Goal: Task Accomplishment & Management: Use online tool/utility

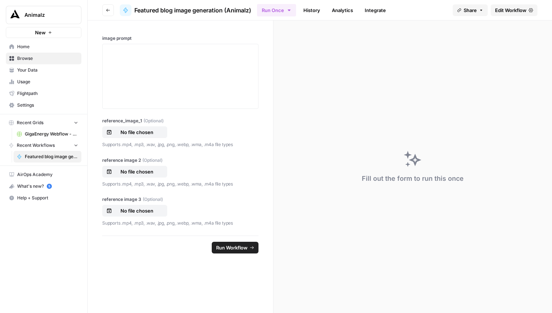
click at [516, 6] on link "Edit Workflow" at bounding box center [513, 10] width 47 height 12
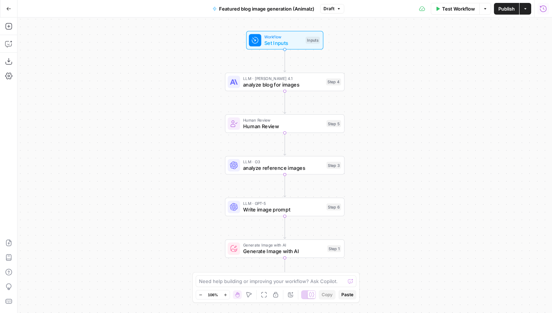
click at [547, 12] on button "Run History" at bounding box center [543, 9] width 12 height 12
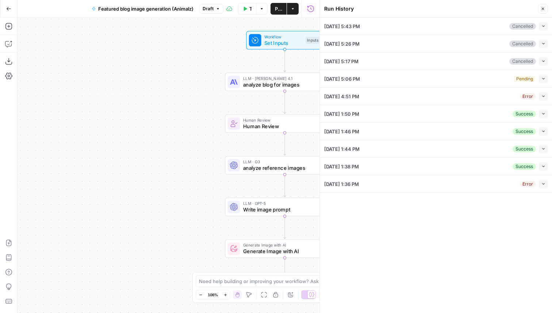
click at [546, 113] on button "Collapse" at bounding box center [542, 113] width 9 height 9
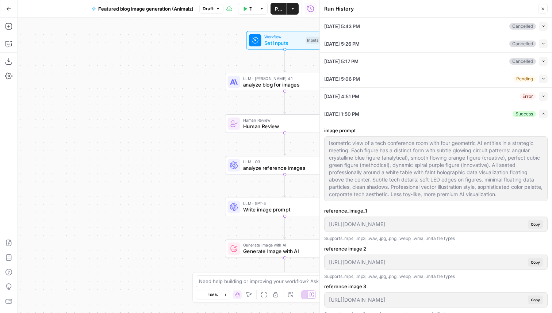
click at [545, 9] on button "Close" at bounding box center [542, 8] width 9 height 9
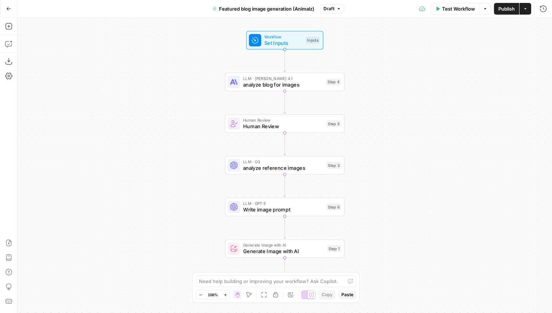
click at [466, 9] on span "Test Workflow" at bounding box center [458, 8] width 33 height 7
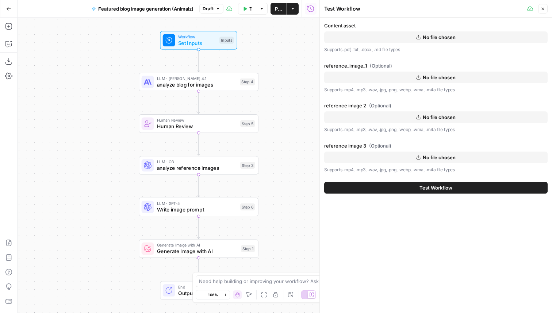
drag, startPoint x: 186, startPoint y: 131, endPoint x: 93, endPoint y: 131, distance: 93.4
click at [93, 131] on div "Workflow Set Inputs Inputs LLM · [PERSON_NAME] Opus 4.1 analyze blog for images…" at bounding box center [169, 165] width 302 height 295
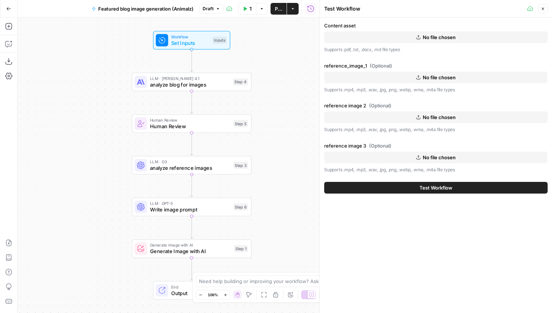
click at [544, 7] on icon "button" at bounding box center [542, 9] width 4 height 4
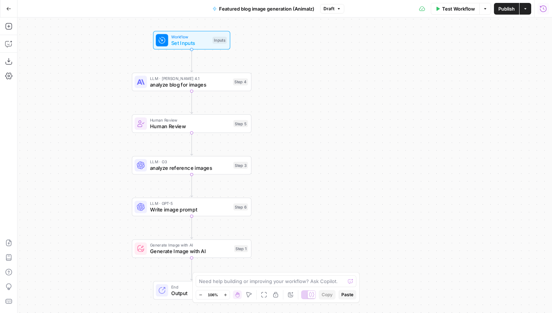
click at [544, 8] on icon "button" at bounding box center [542, 8] width 7 height 7
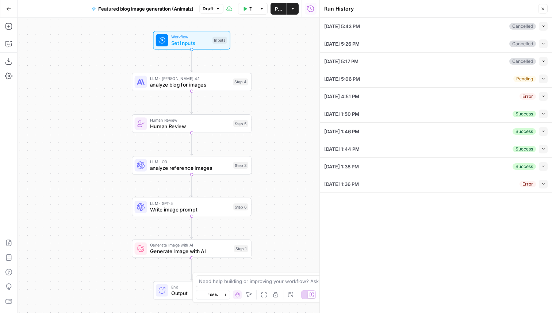
click at [541, 27] on icon "button" at bounding box center [543, 26] width 4 height 4
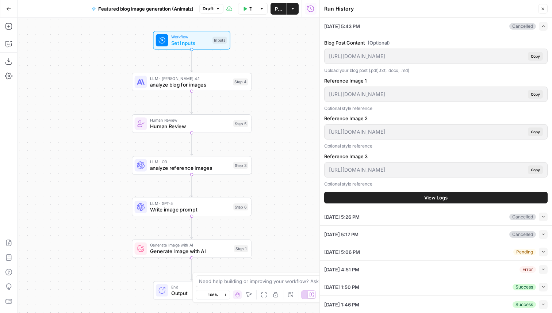
click at [461, 197] on button "View Logs" at bounding box center [435, 198] width 223 height 12
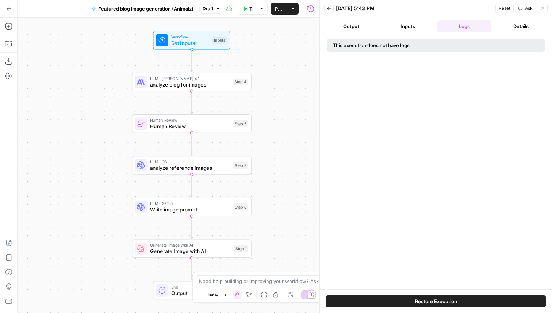
click at [448, 302] on span "Restore Execution" at bounding box center [436, 300] width 42 height 7
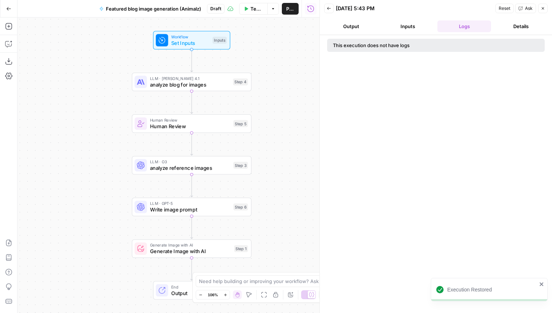
click at [363, 26] on button "Output" at bounding box center [351, 26] width 54 height 12
click at [404, 26] on button "Inputs" at bounding box center [407, 26] width 54 height 12
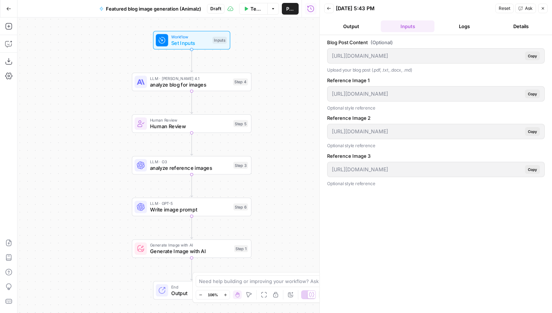
click at [254, 8] on span "Test Workflow" at bounding box center [256, 8] width 12 height 7
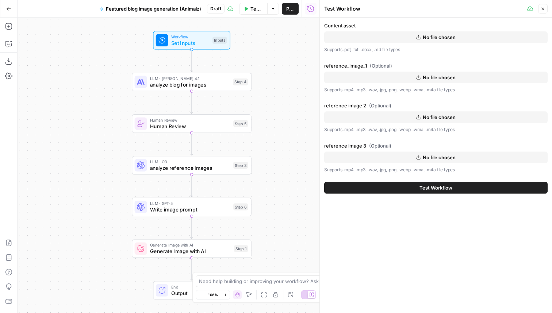
click at [543, 9] on icon "button" at bounding box center [542, 9] width 3 height 3
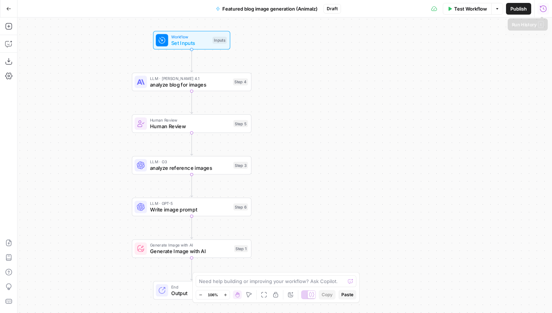
click at [546, 7] on icon "button" at bounding box center [543, 8] width 7 height 7
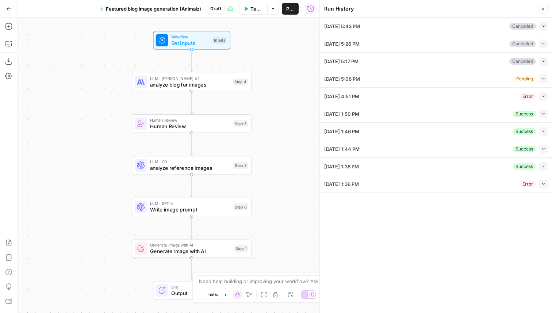
click at [545, 26] on button "Collapse" at bounding box center [542, 26] width 9 height 9
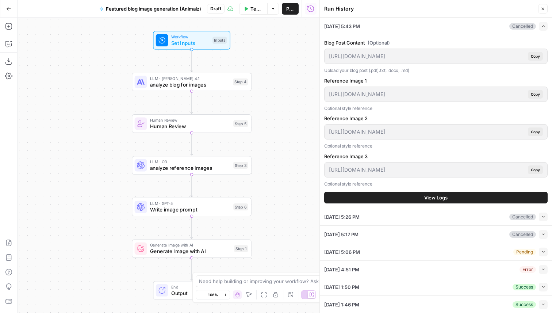
click at [535, 57] on span "Copy" at bounding box center [534, 56] width 9 height 6
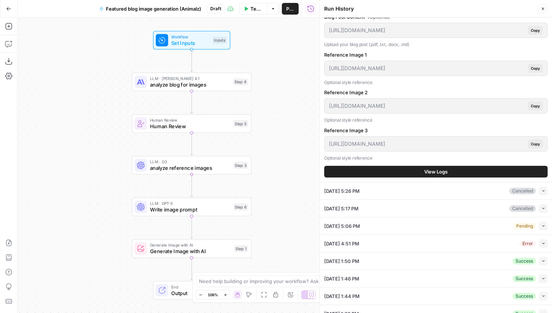
scroll to position [53, 0]
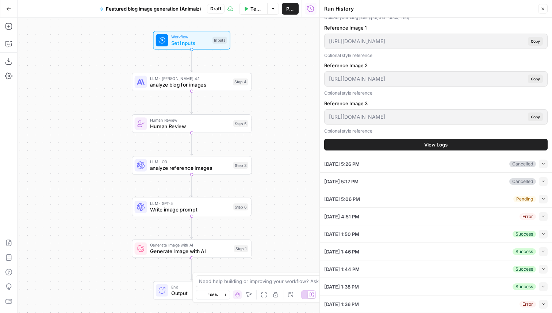
click at [541, 197] on icon "button" at bounding box center [543, 199] width 4 height 4
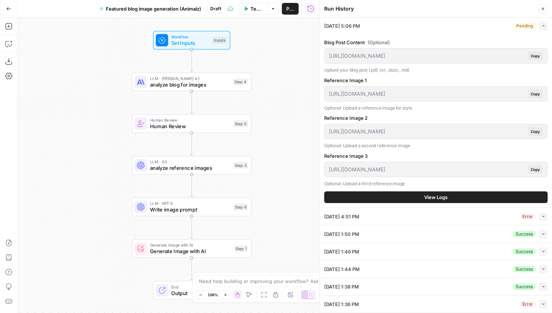
scroll to position [0, 0]
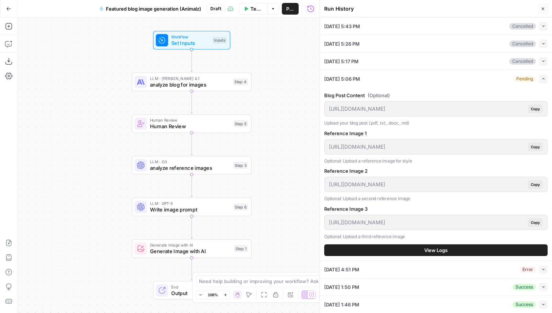
click at [540, 27] on button "Collapse" at bounding box center [542, 26] width 9 height 9
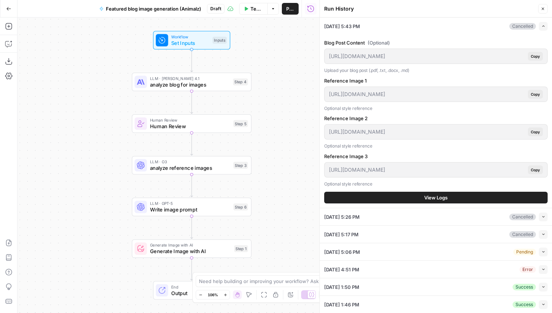
click at [451, 196] on button "View Logs" at bounding box center [435, 198] width 223 height 12
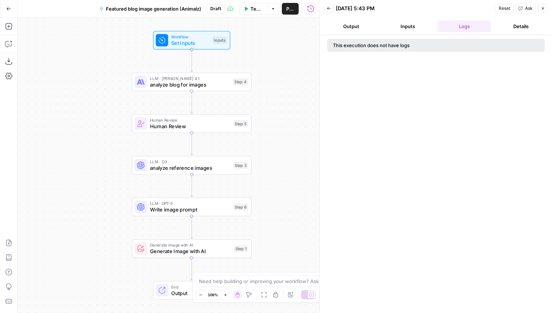
click at [331, 7] on button "Back" at bounding box center [328, 8] width 9 height 9
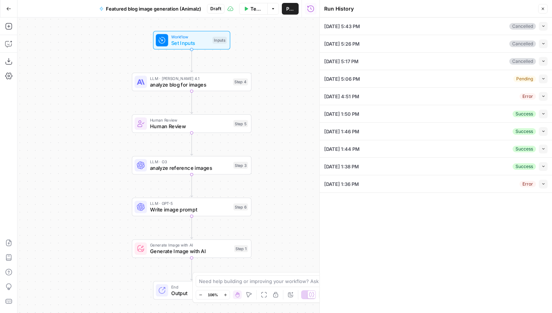
click at [544, 9] on icon "button" at bounding box center [542, 9] width 4 height 4
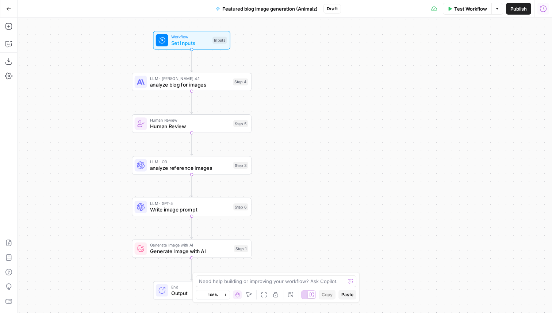
click at [549, 9] on div "Test Workflow Options Publish Run History" at bounding box center [446, 8] width 211 height 17
click at [546, 9] on button "Run History" at bounding box center [543, 9] width 12 height 12
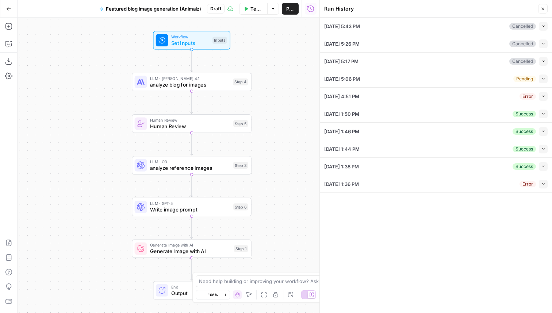
click at [540, 30] on button "Collapse" at bounding box center [542, 26] width 9 height 9
